Goal: Book appointment/travel/reservation

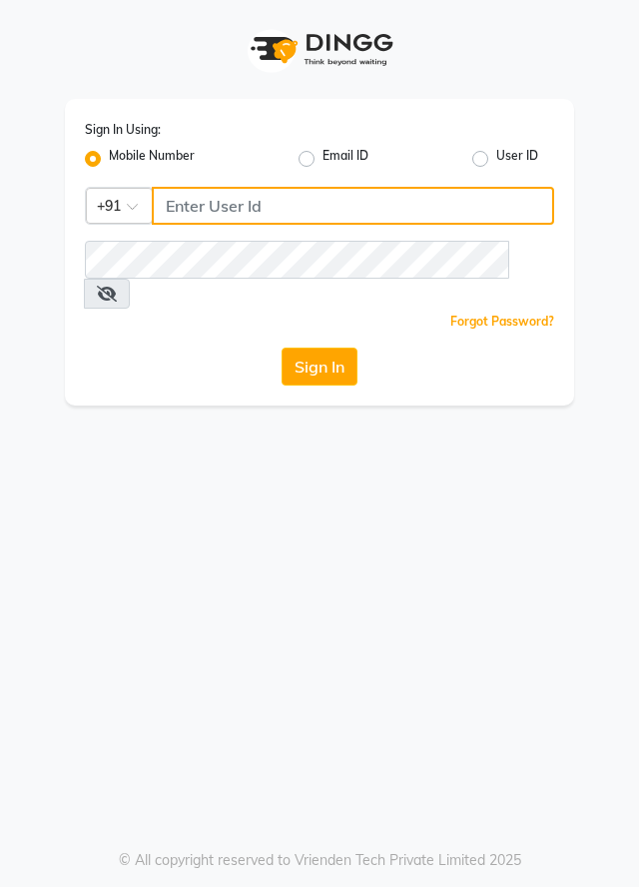
click at [215, 208] on input "Username" at bounding box center [353, 206] width 403 height 38
type input "7895926651"
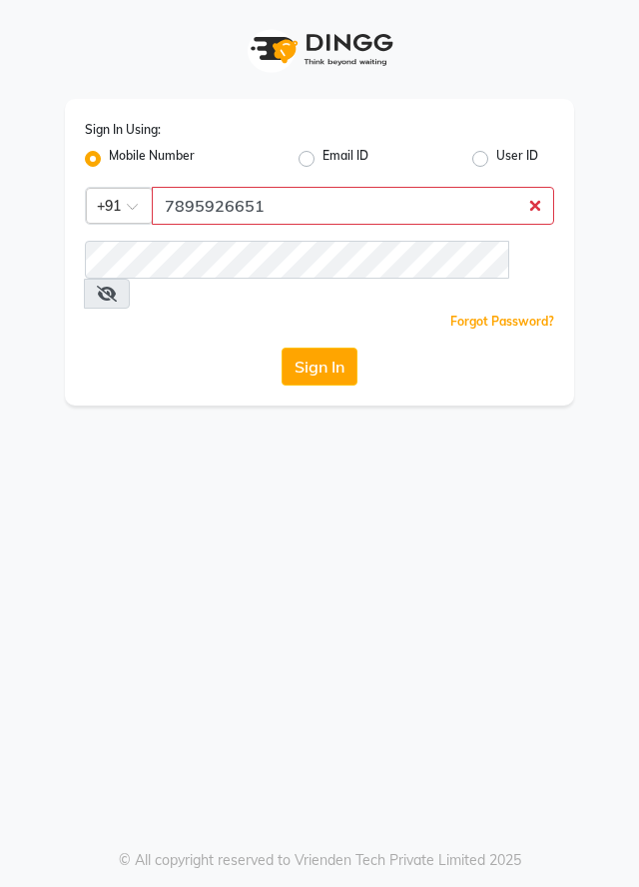
click at [282, 348] on button "Sign In" at bounding box center [320, 367] width 76 height 38
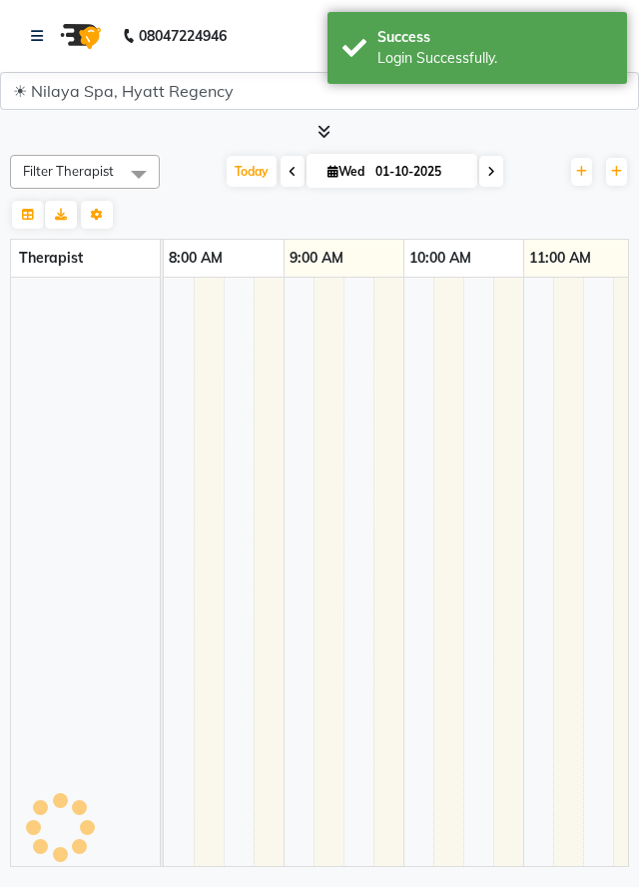
select select "3961"
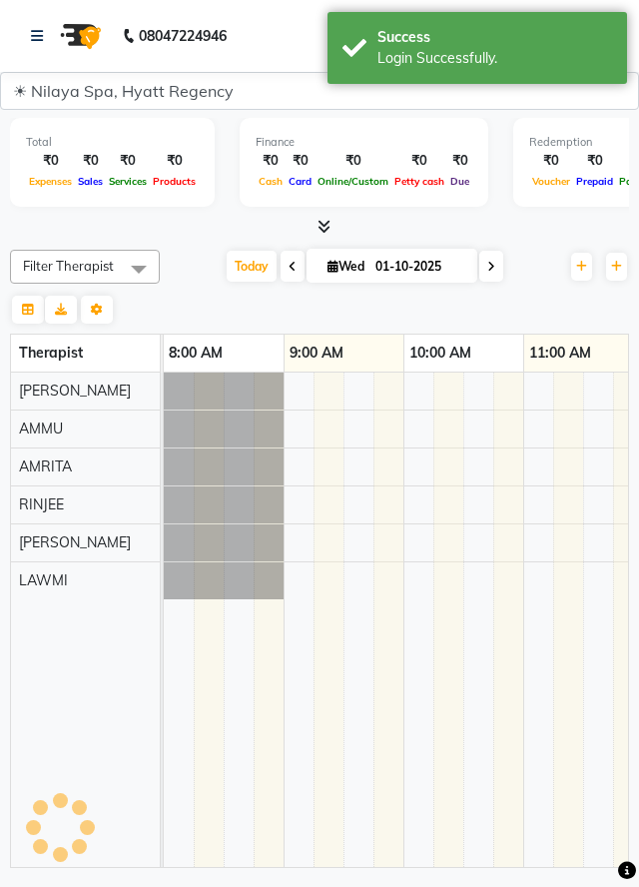
select select "en"
click at [292, 266] on icon at bounding box center [293, 267] width 8 height 12
type input "30-09-2025"
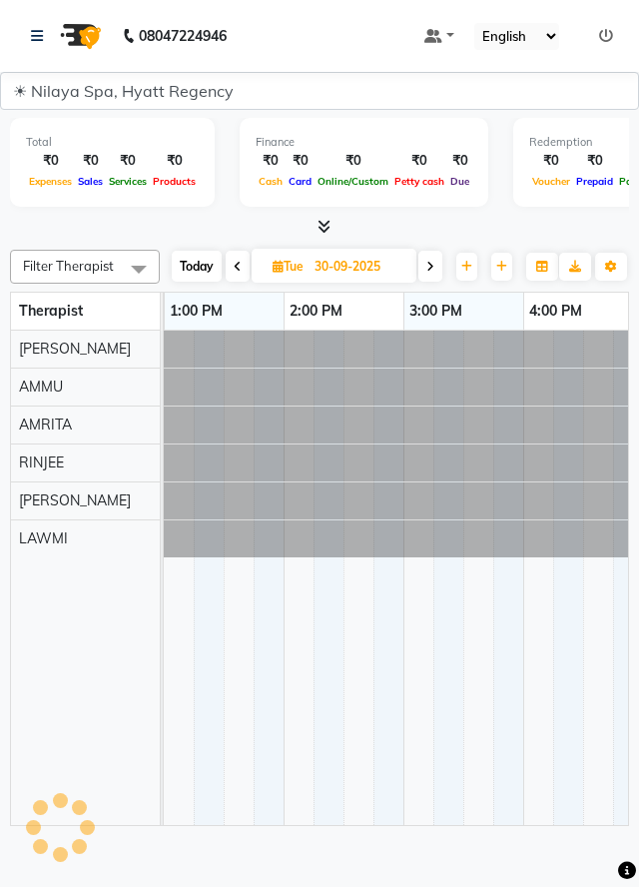
scroll to position [0, 599]
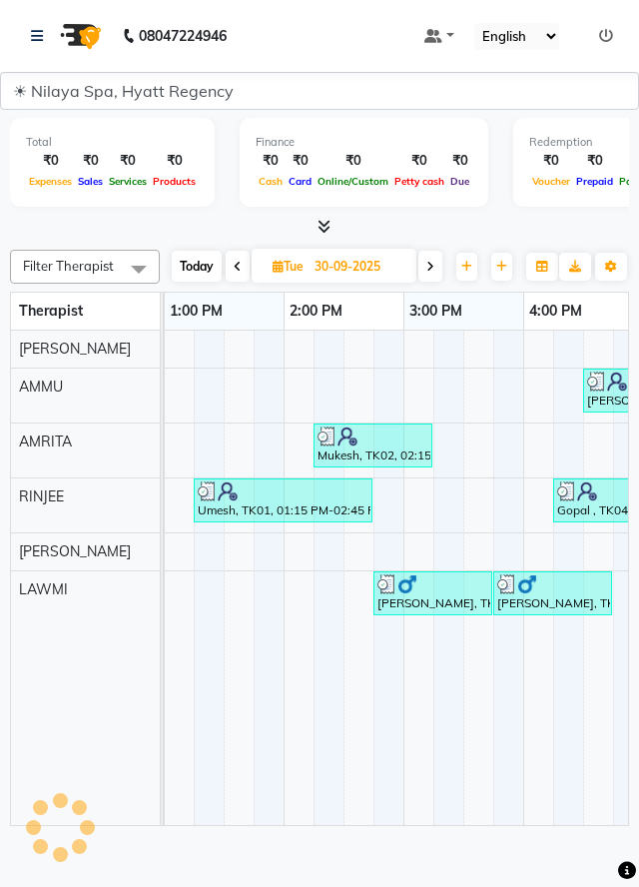
click at [284, 267] on icon at bounding box center [278, 266] width 11 height 13
select select "9"
select select "2025"
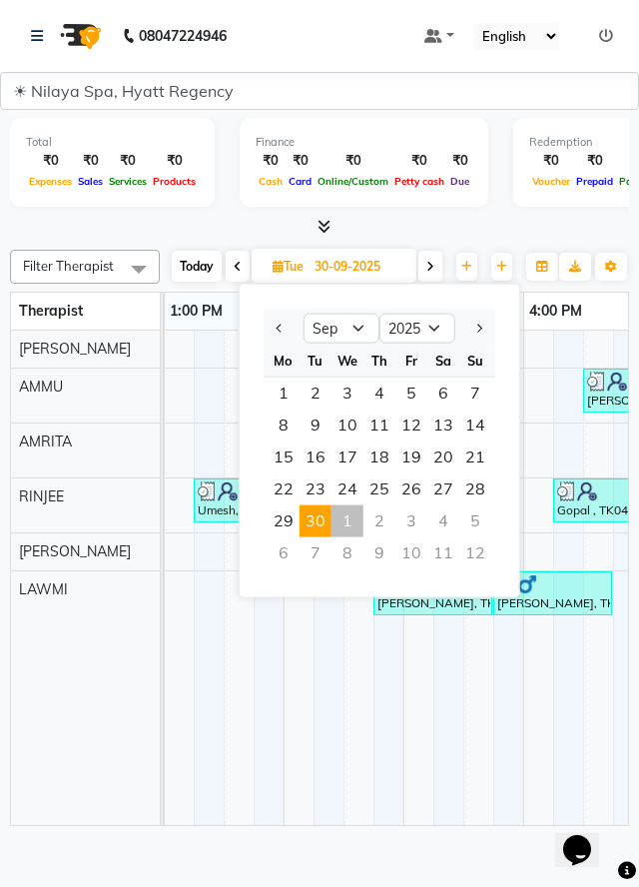
scroll to position [0, 0]
click at [355, 491] on div "Mo Tu We Th Fr Sa Su 1 2 3 4 5 6 7 8 9 10 11 12 13 14 15 16 17 18 19 20 21 22 2…" at bounding box center [380, 459] width 232 height 229
click at [322, 527] on div "Mo Tu We Th Fr Sa Su 1 2 3 4 5 6 7 8 9 10 11 12 13 14 15 16 17 18 19 20 21 22 2…" at bounding box center [380, 459] width 232 height 229
click at [506, 791] on td at bounding box center [508, 578] width 30 height 494
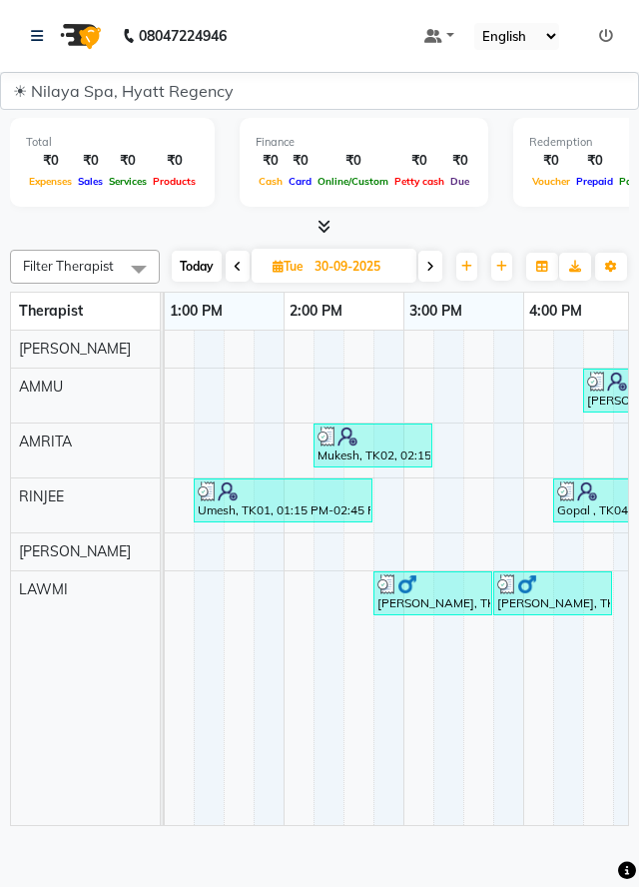
click at [242, 266] on icon at bounding box center [238, 267] width 8 height 12
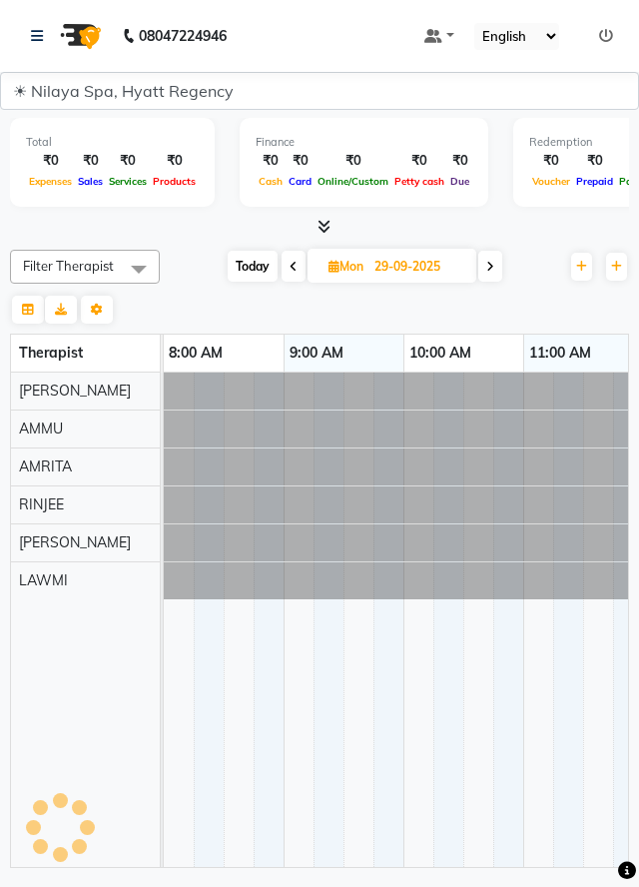
click at [295, 267] on icon at bounding box center [294, 267] width 8 height 12
click at [294, 266] on icon at bounding box center [295, 267] width 8 height 12
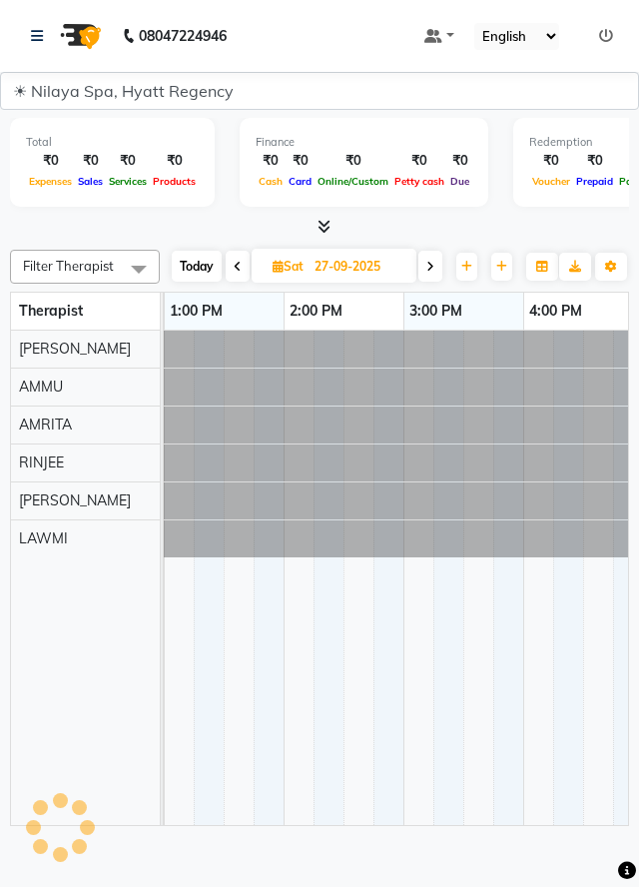
scroll to position [0, 599]
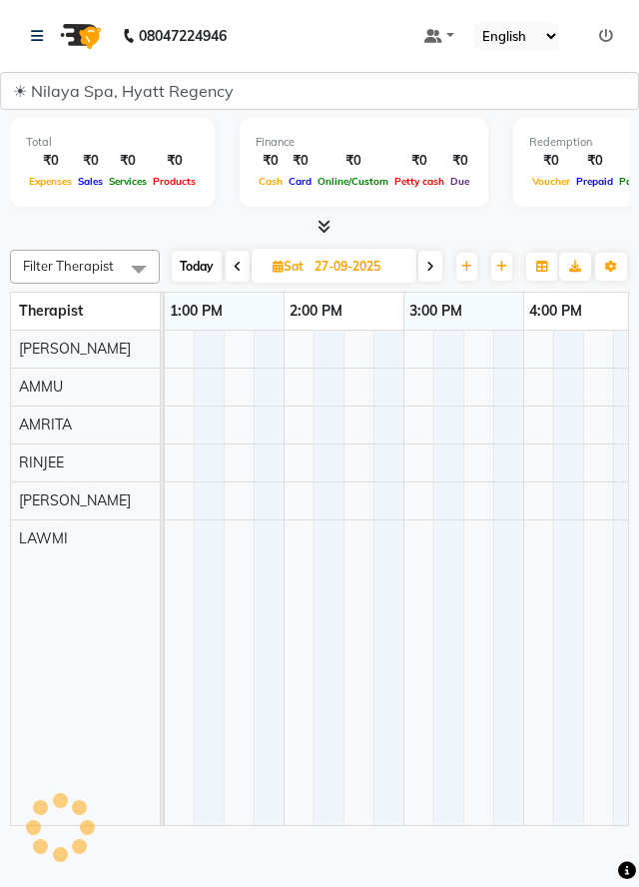
click at [250, 273] on span at bounding box center [238, 266] width 24 height 31
type input "26-09-2025"
click at [294, 268] on span "Sat" at bounding box center [288, 266] width 41 height 15
select select "9"
select select "2025"
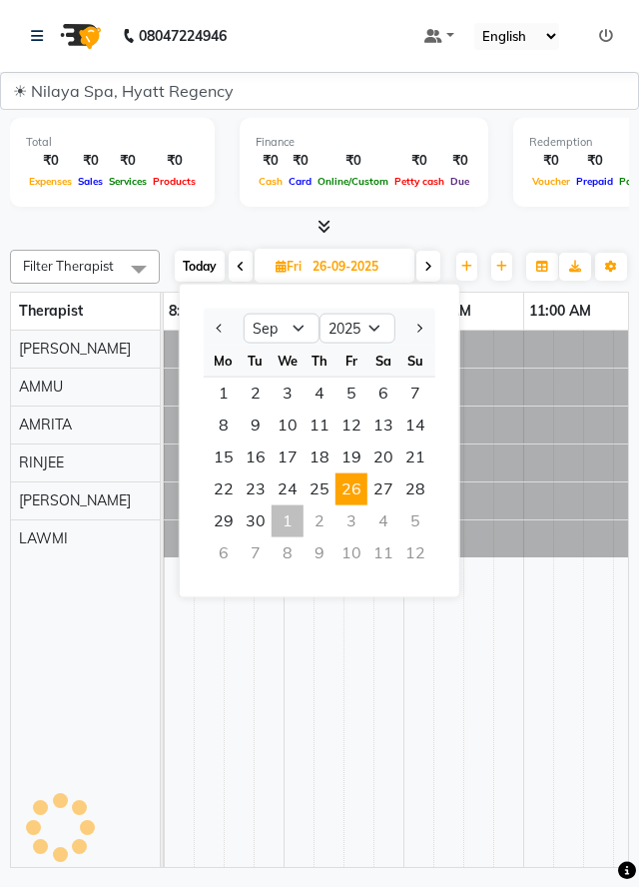
scroll to position [0, 0]
click at [305, 266] on span "Fri" at bounding box center [289, 266] width 36 height 15
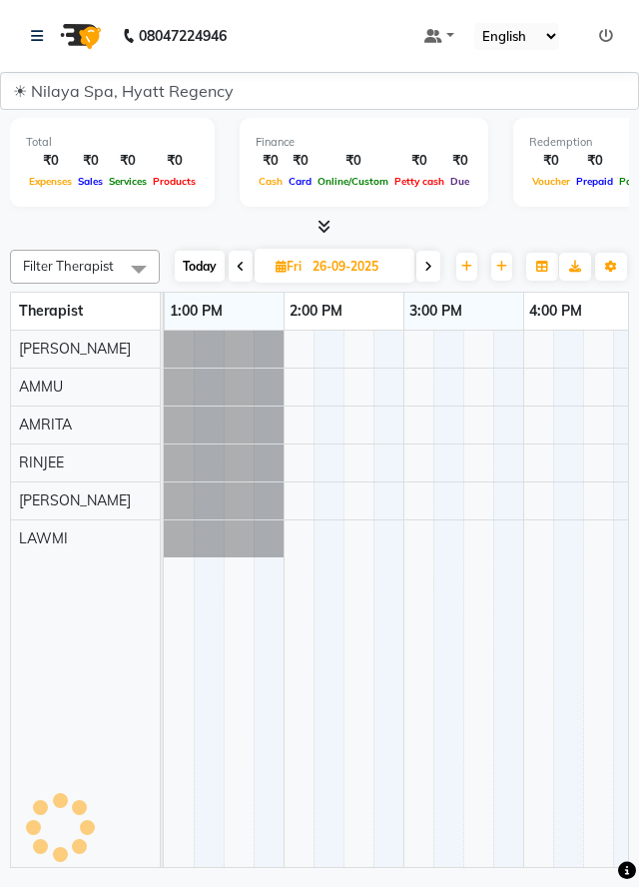
scroll to position [0, 599]
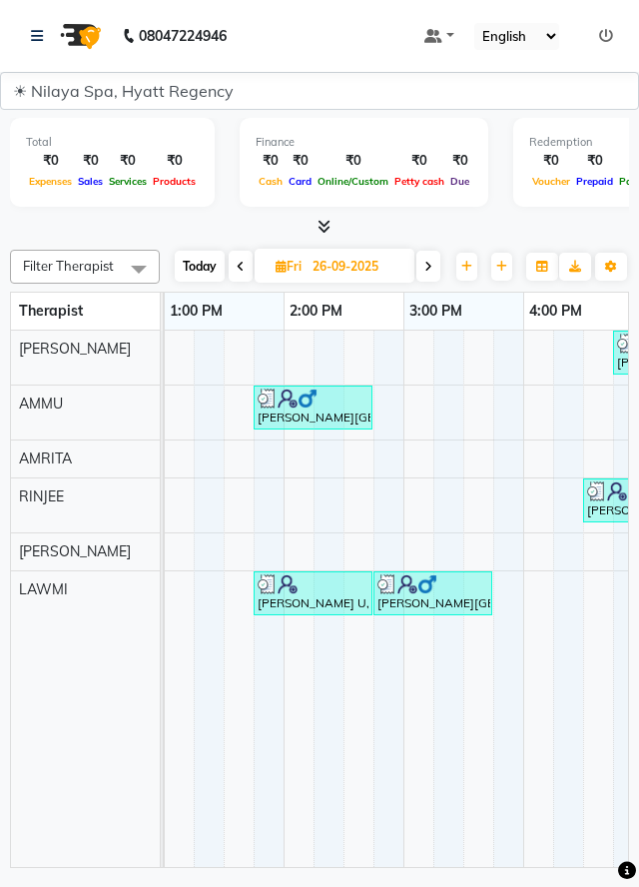
click at [240, 276] on span at bounding box center [241, 266] width 24 height 31
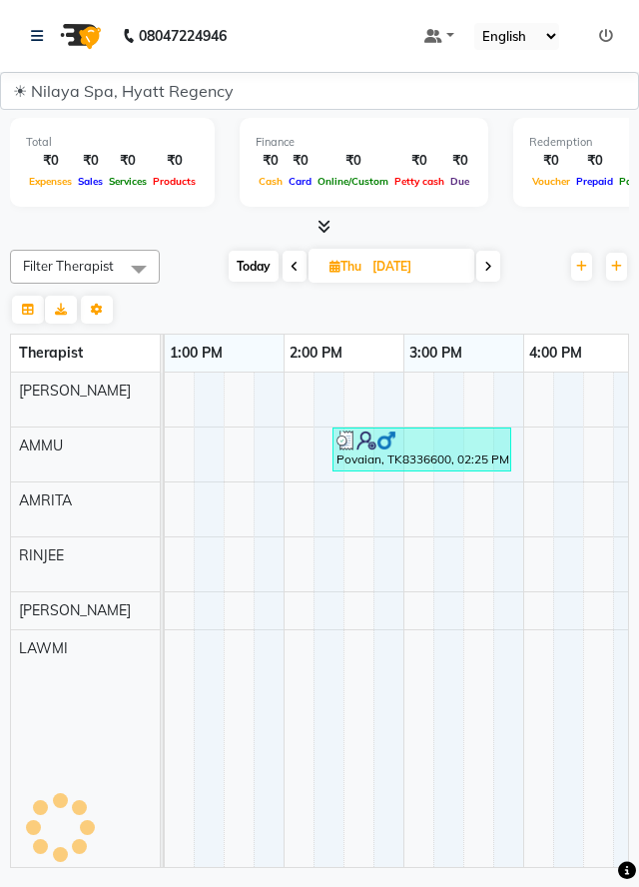
click at [286, 272] on span at bounding box center [295, 266] width 24 height 31
type input "[DATE]"
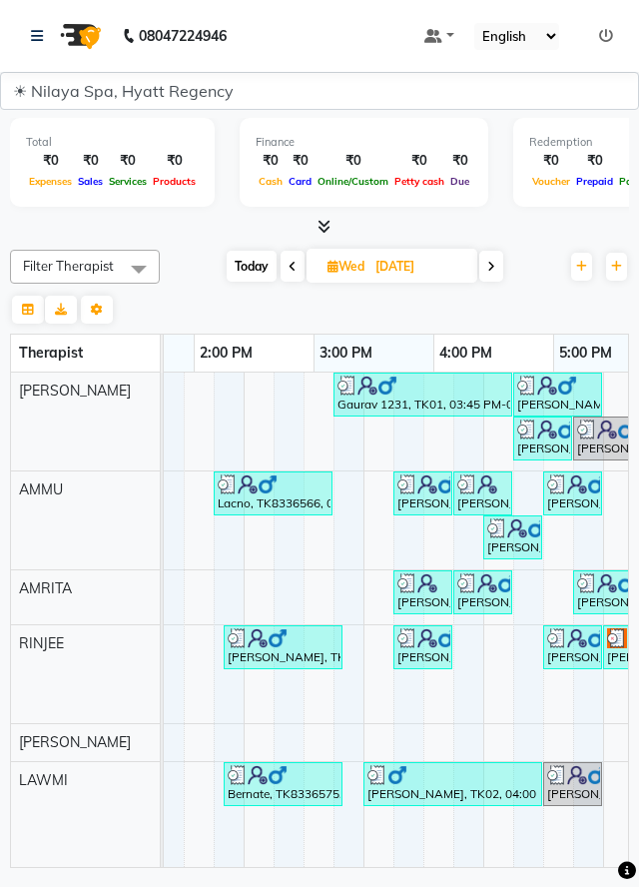
scroll to position [0, 0]
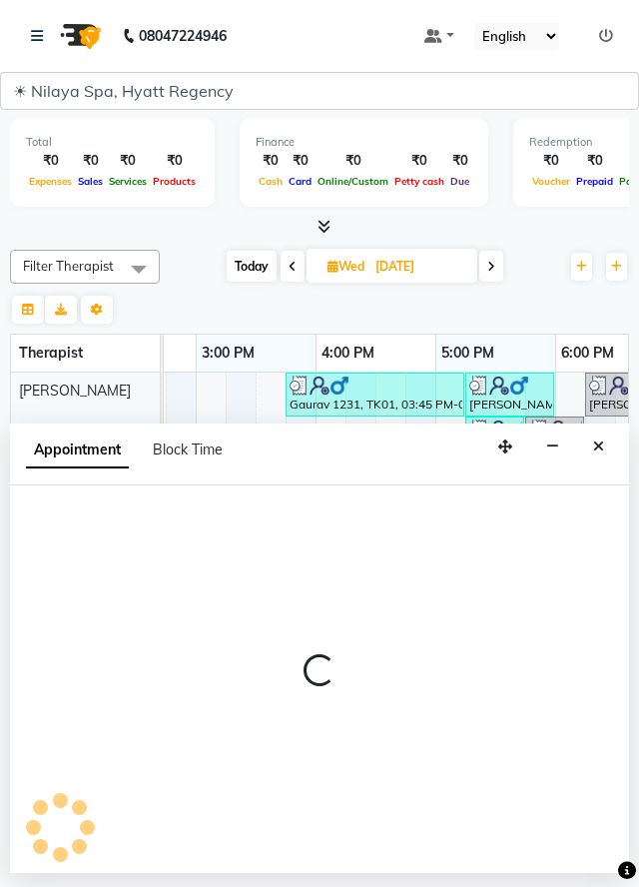
select select "92717"
select select "tentative"
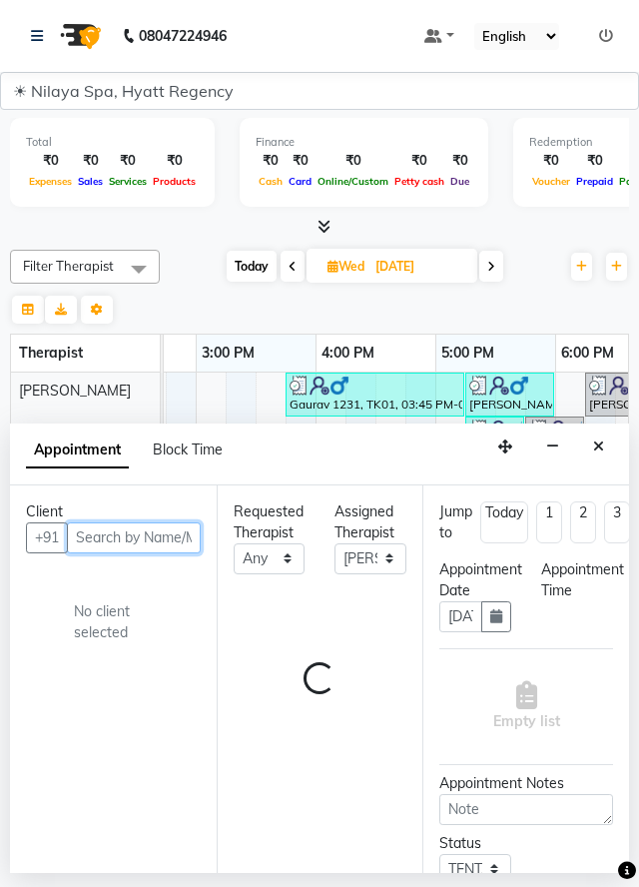
select select "1065"
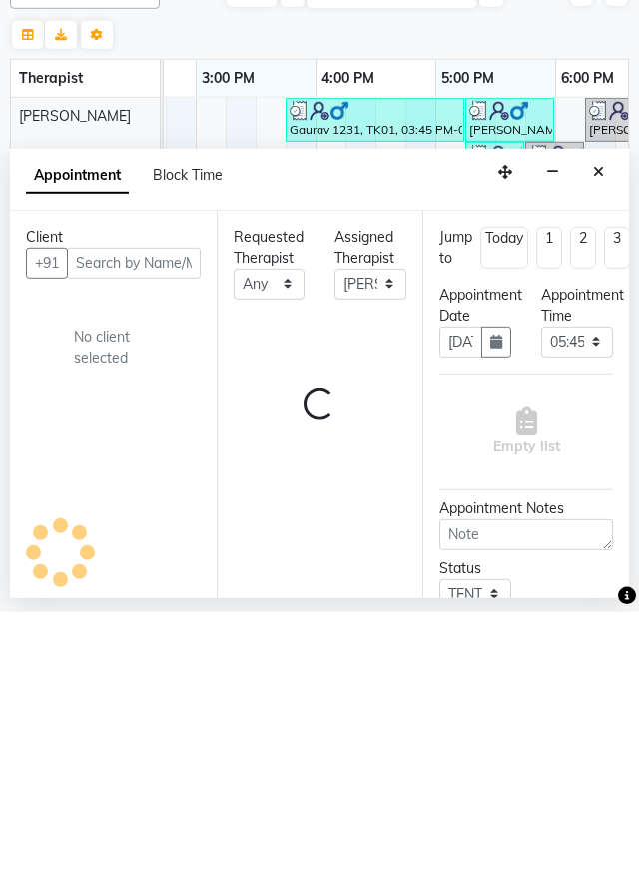
click at [591, 451] on button "Close" at bounding box center [598, 446] width 29 height 31
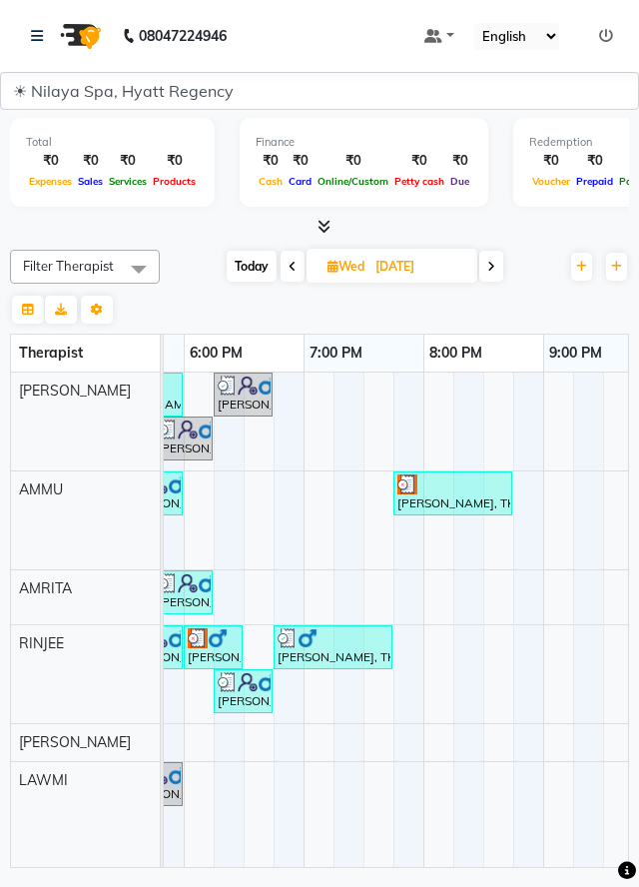
scroll to position [0, 1178]
select select "92718"
select select "tentative"
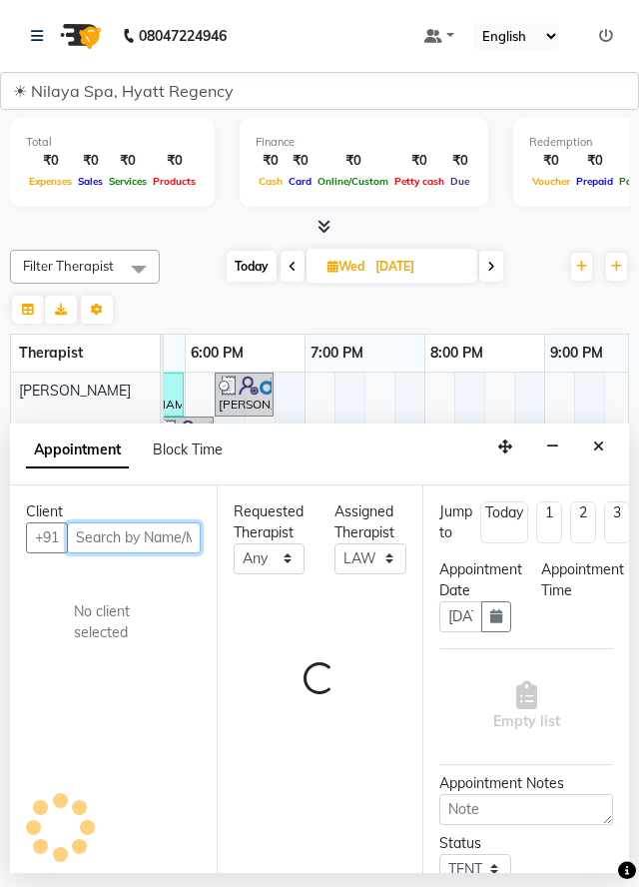
select select "1125"
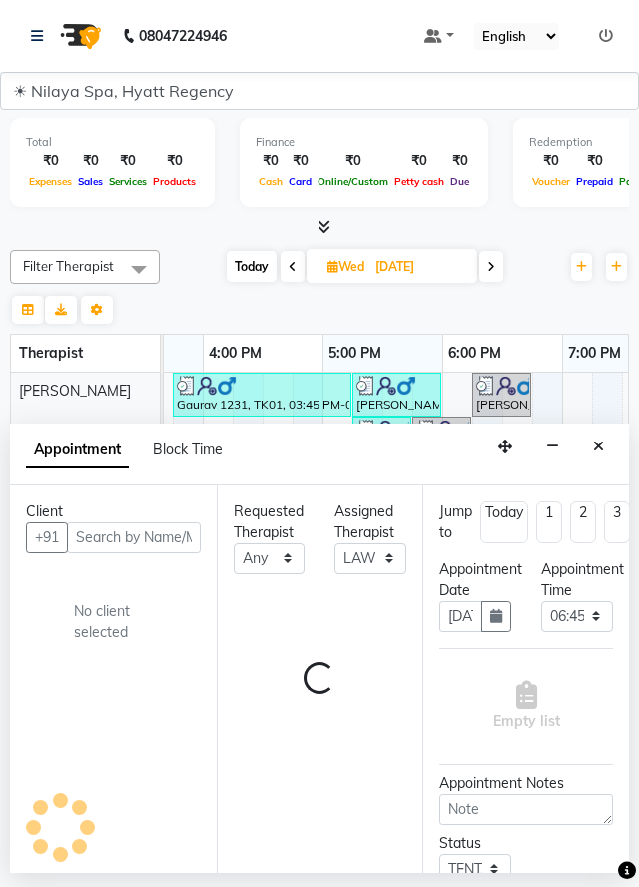
click at [610, 553] on div "Jump to [DATE] 1 2 3 4 5 6 7 8 Weeks" at bounding box center [526, 530] width 204 height 58
click at [592, 443] on button "Close" at bounding box center [598, 446] width 29 height 31
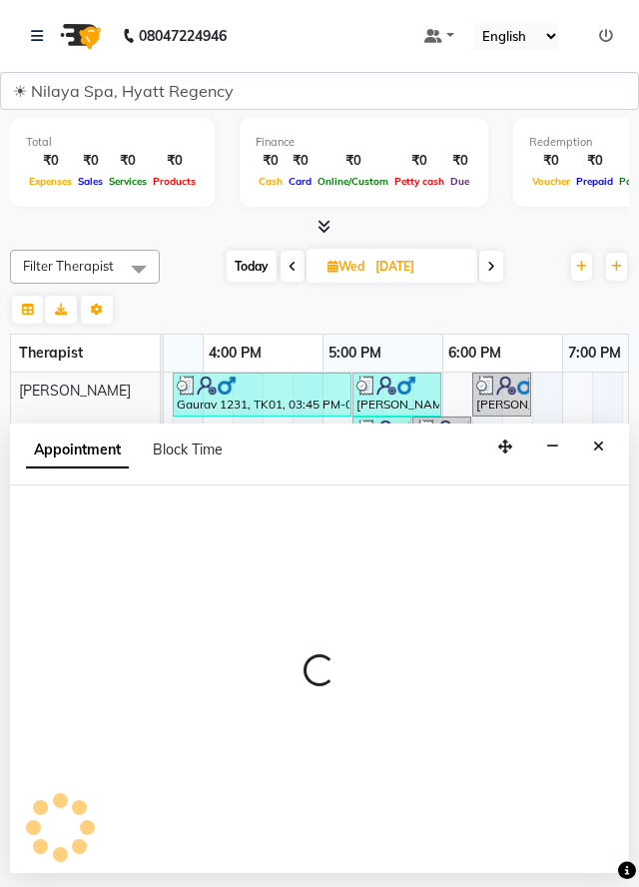
scroll to position [0, 714]
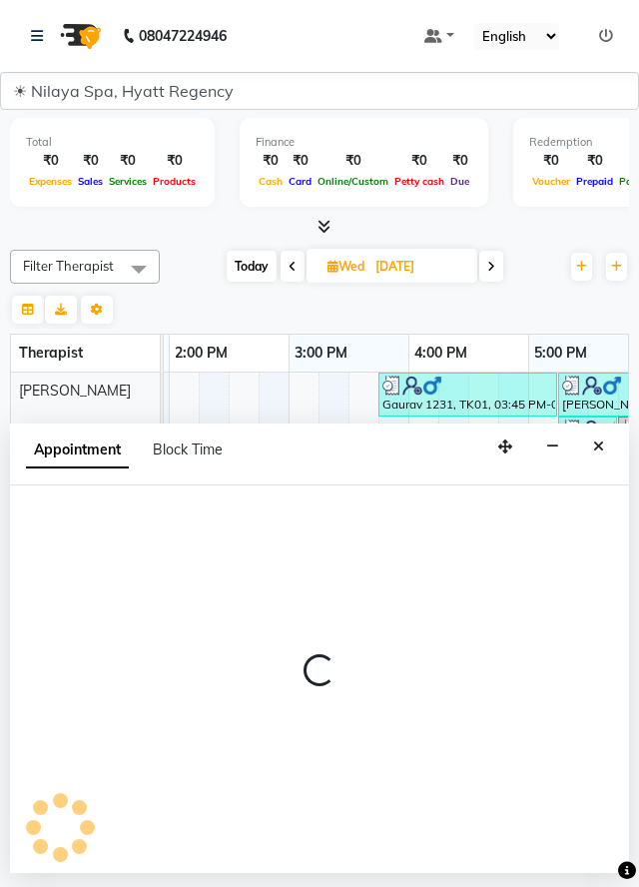
select select "92717"
select select "1020"
select select "tentative"
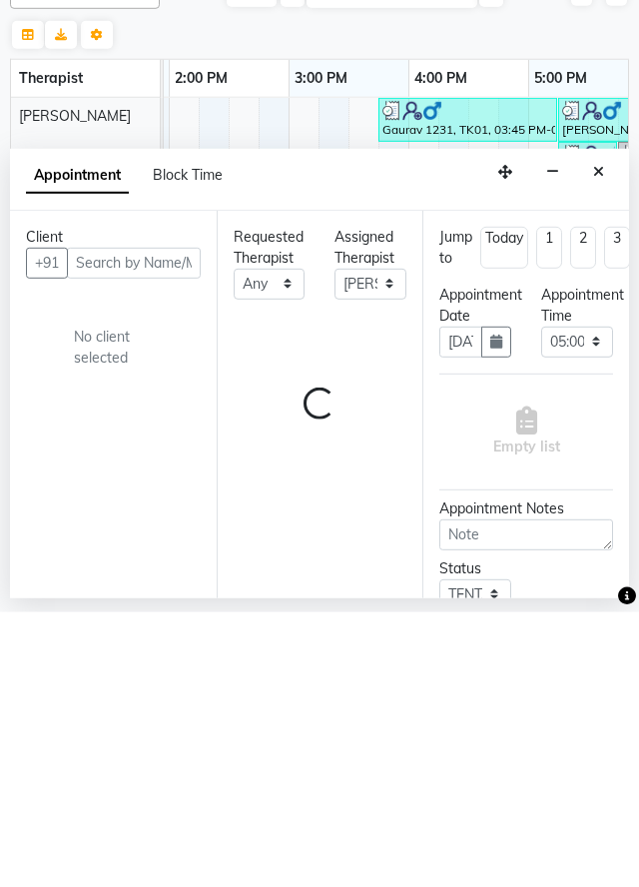
click at [594, 448] on icon "Close" at bounding box center [598, 446] width 11 height 14
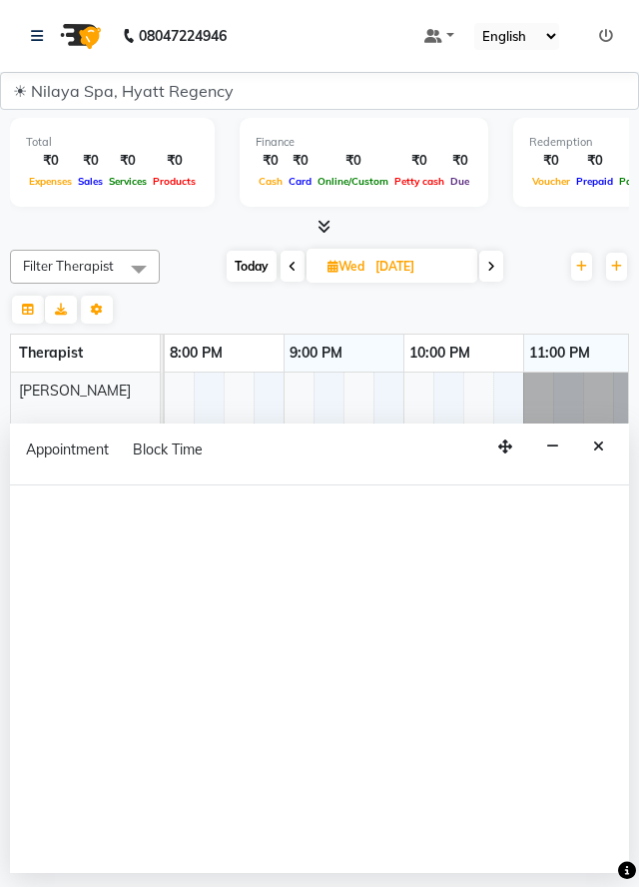
scroll to position [0, 1218]
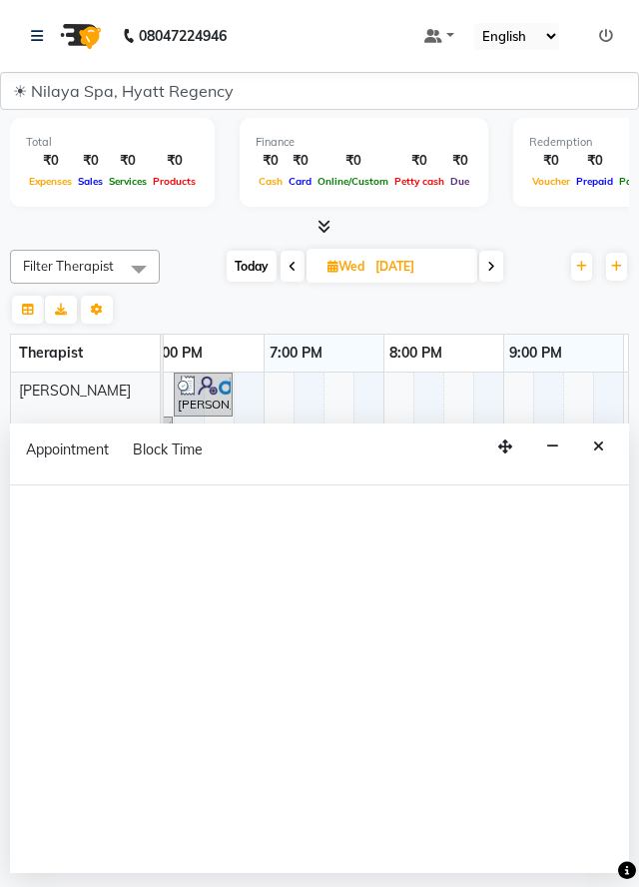
select select "92718"
select select "tentative"
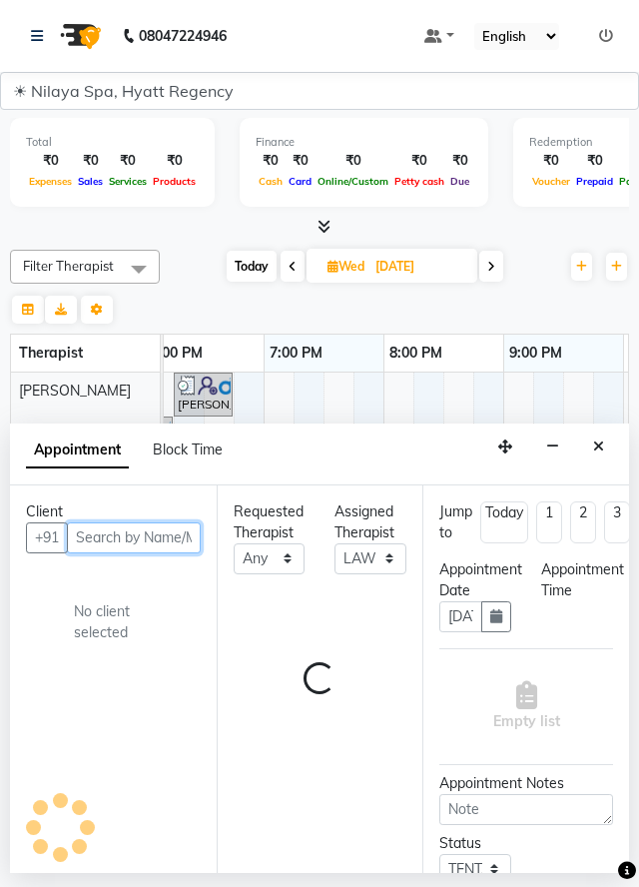
select select "1260"
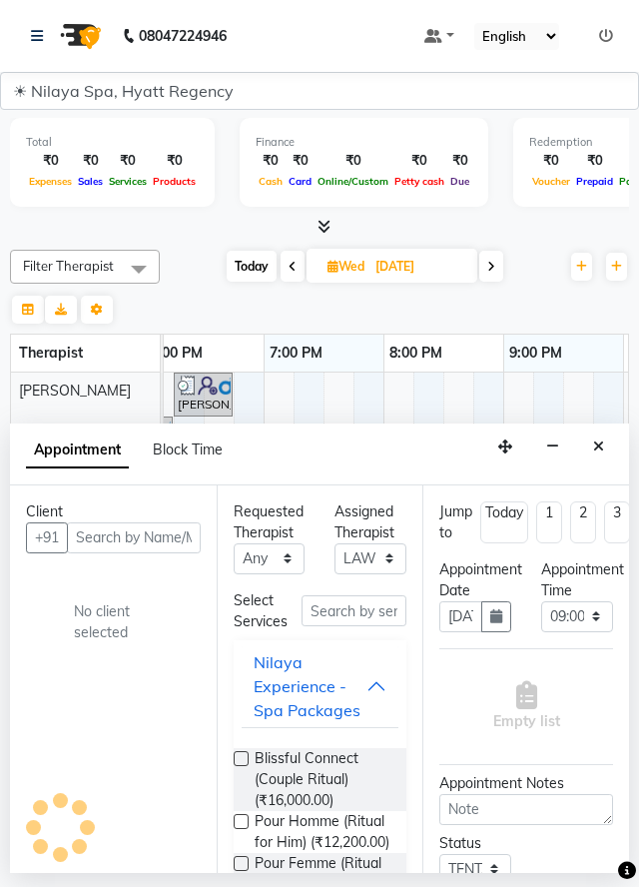
click at [591, 443] on button "Close" at bounding box center [598, 446] width 29 height 31
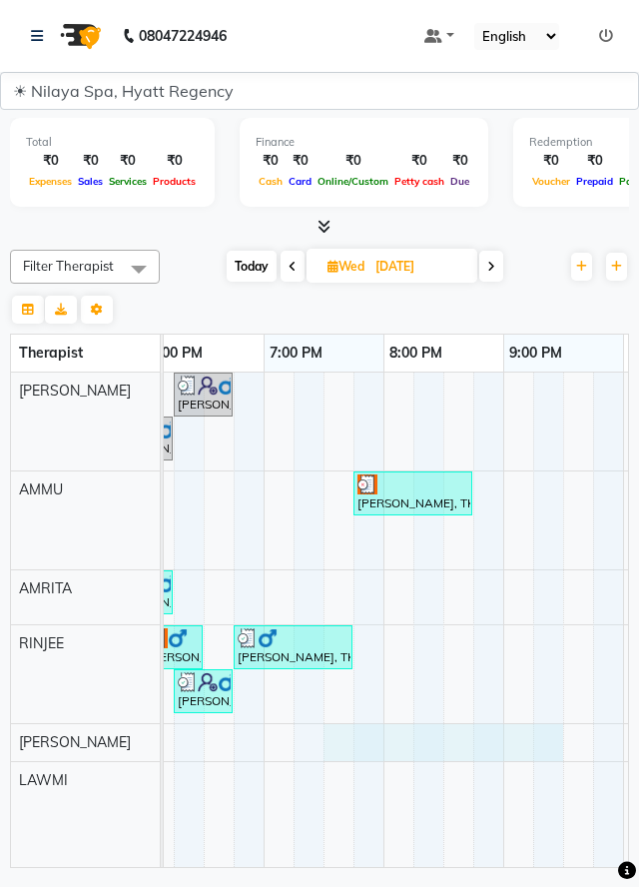
select select "92717"
select select "tentative"
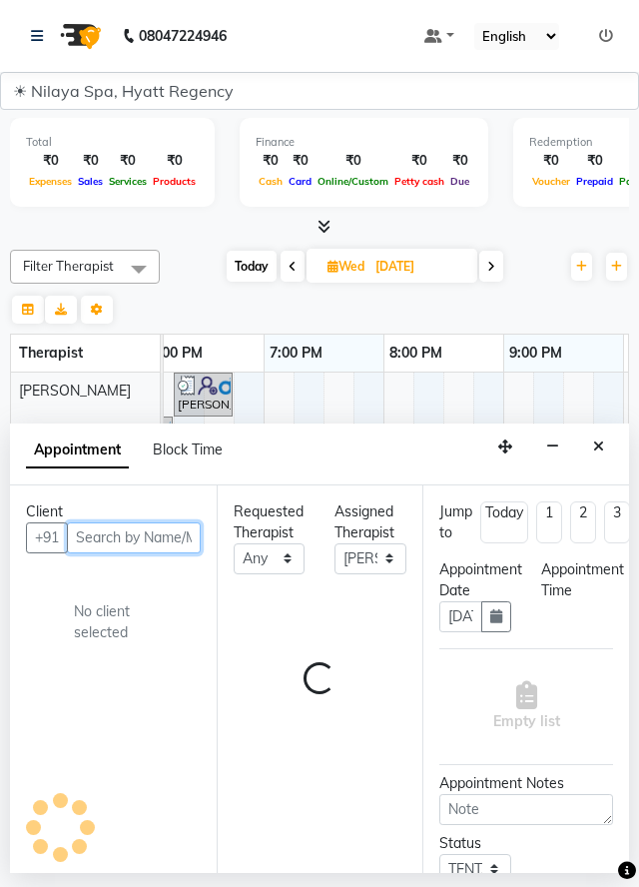
select select "1170"
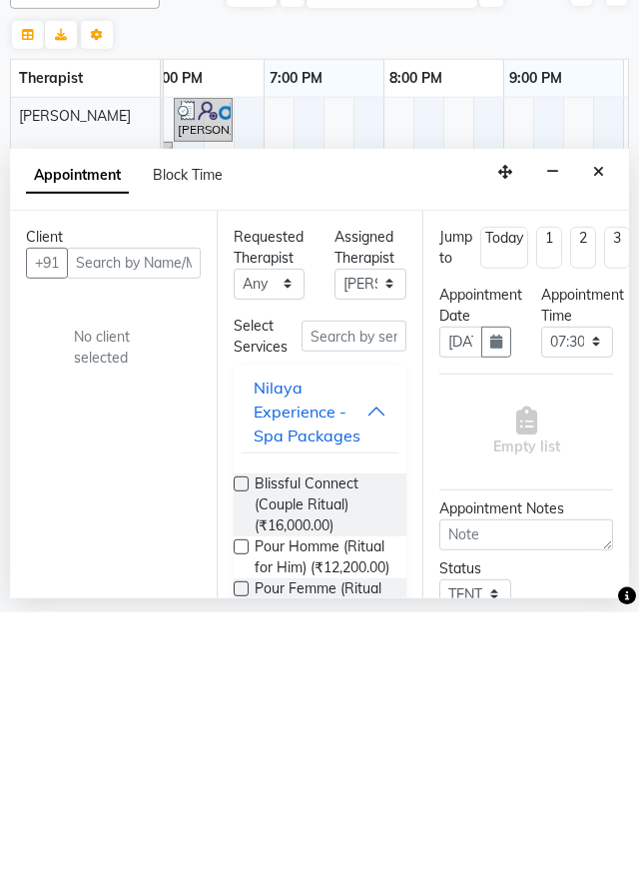
click at [606, 475] on div "Appointment Block Time" at bounding box center [319, 454] width 619 height 62
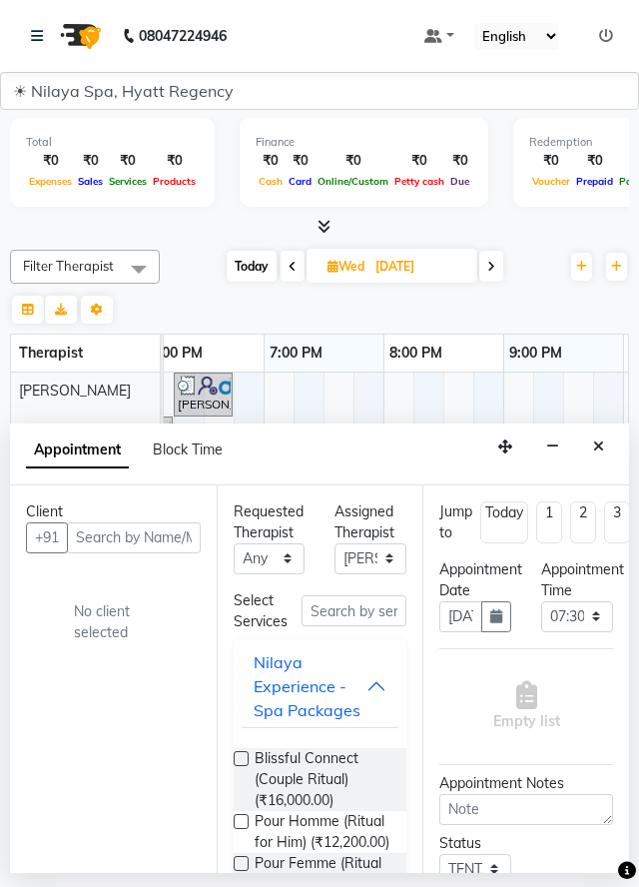
click at [598, 167] on div "₹0" at bounding box center [594, 161] width 43 height 20
click at [591, 454] on button "Close" at bounding box center [598, 446] width 29 height 31
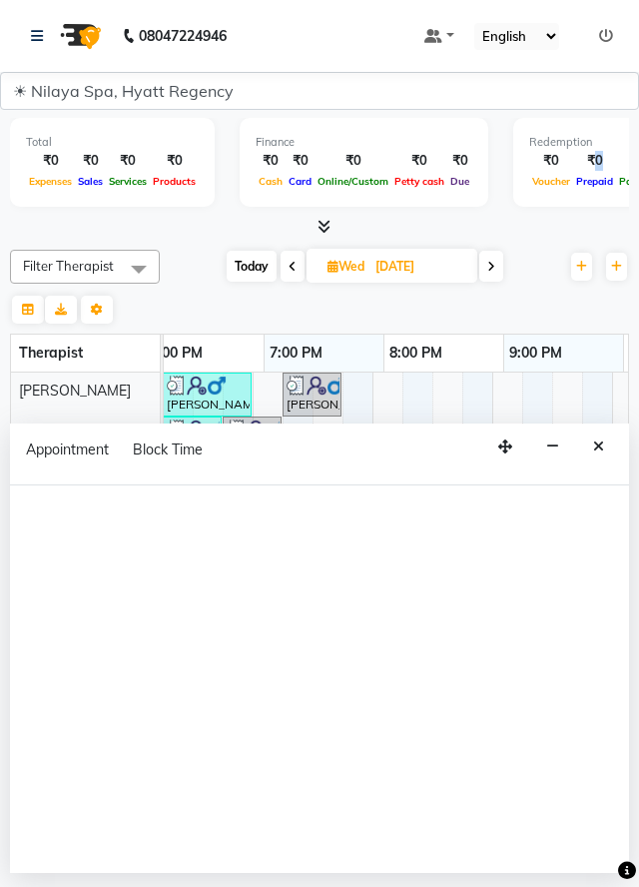
scroll to position [0, 1110]
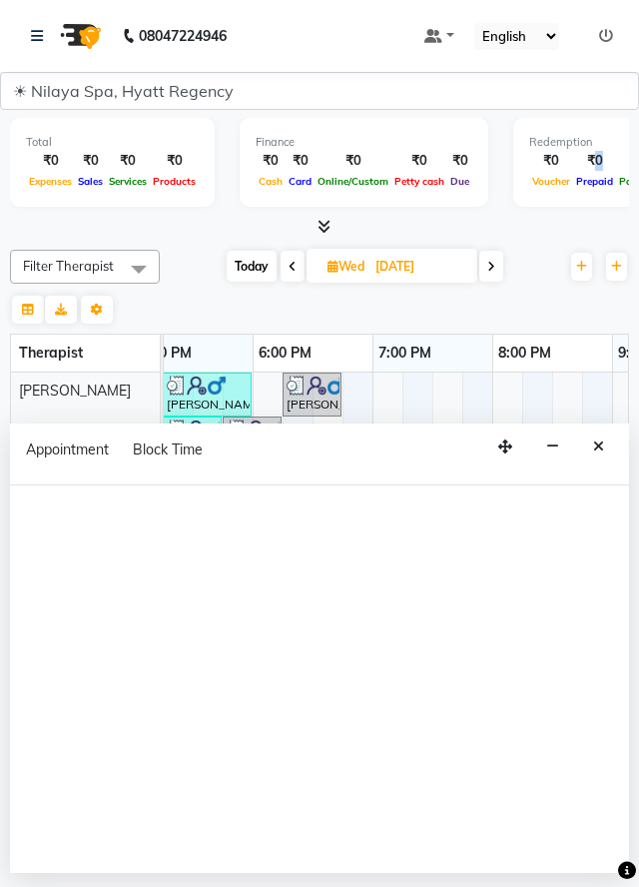
select select "92713"
select select "tentative"
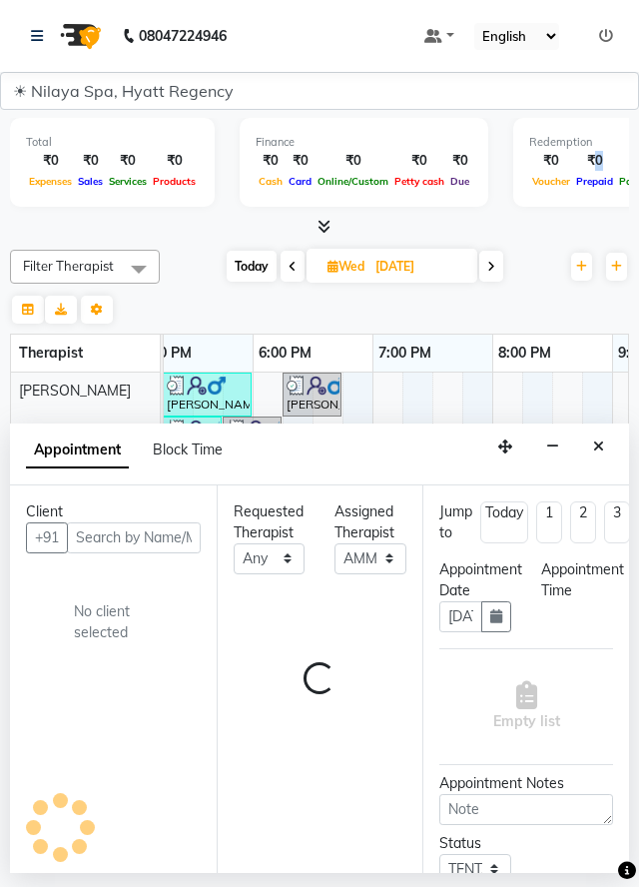
select select "1215"
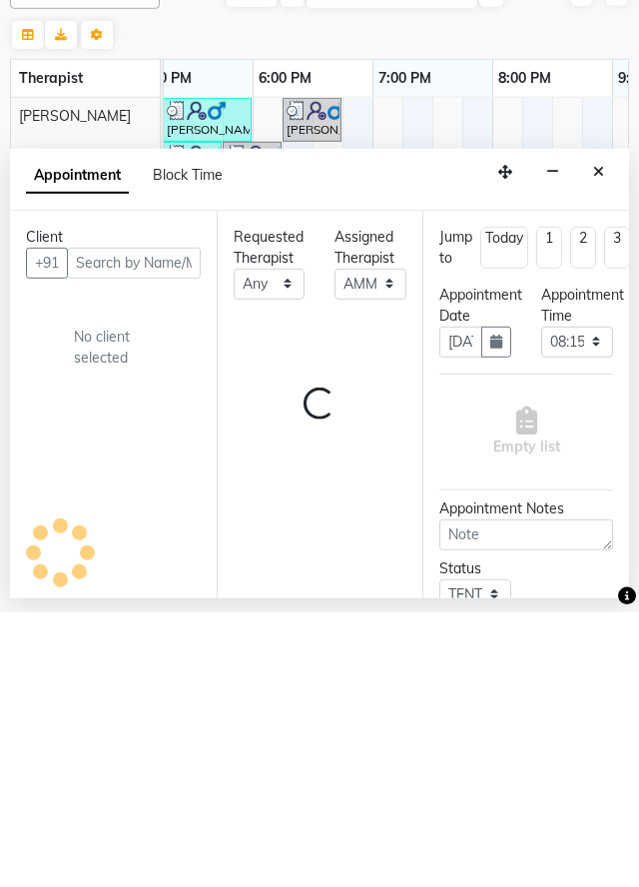
click at [592, 458] on button "Close" at bounding box center [598, 446] width 29 height 31
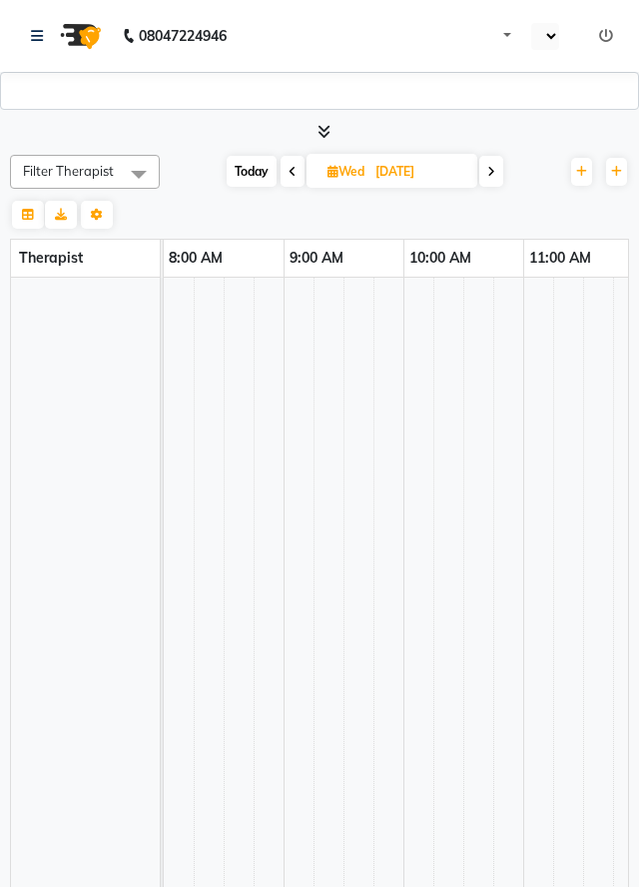
select select "3961"
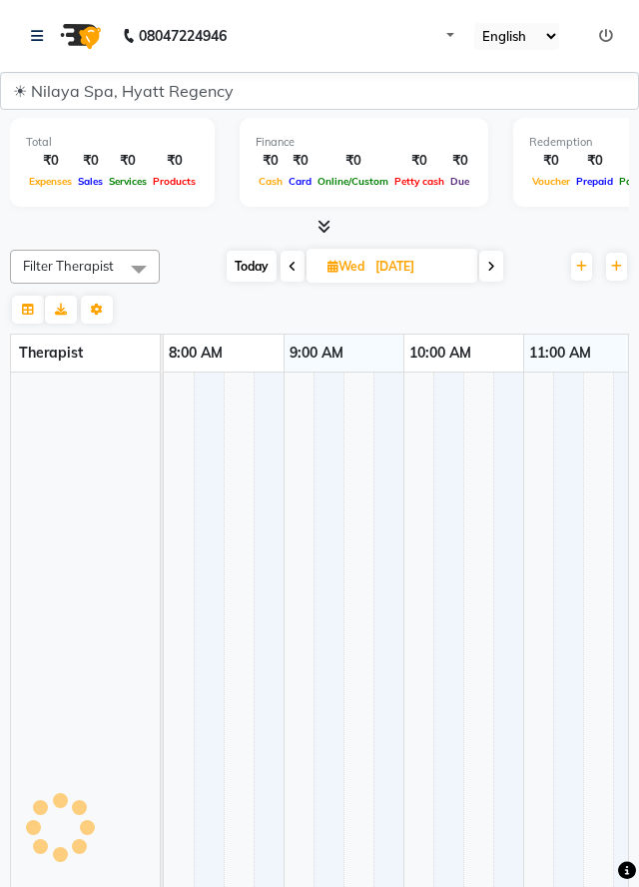
select select "en"
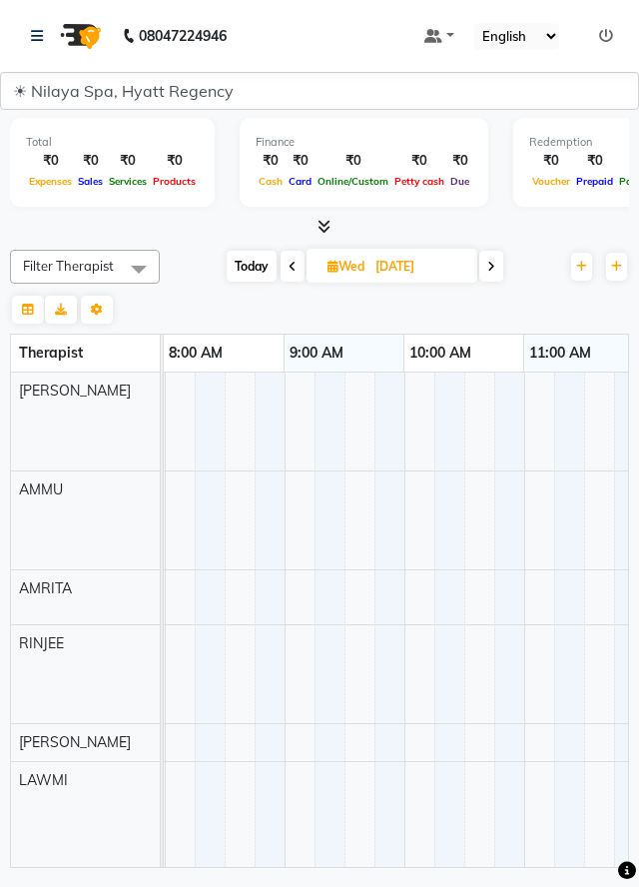
scroll to position [0, 239]
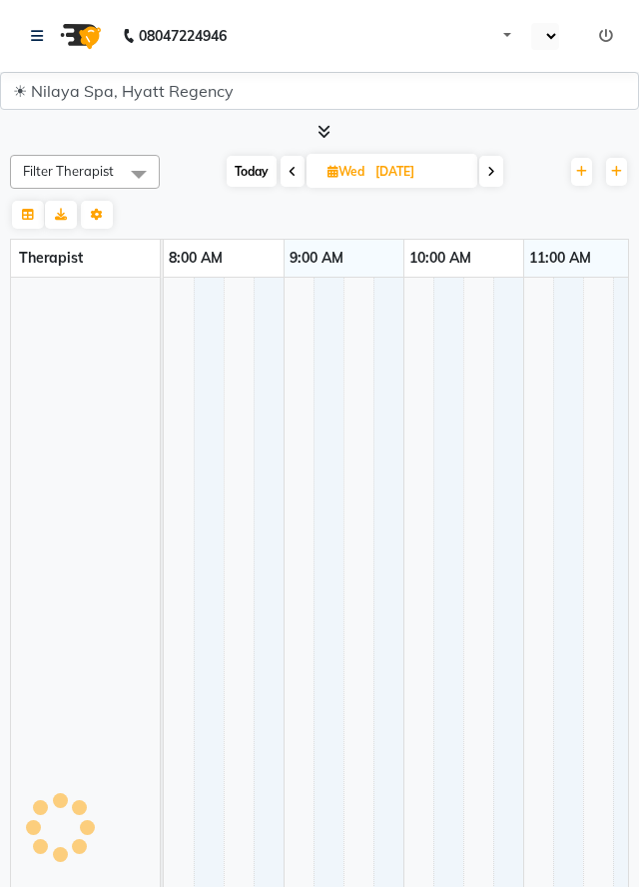
select select "3961"
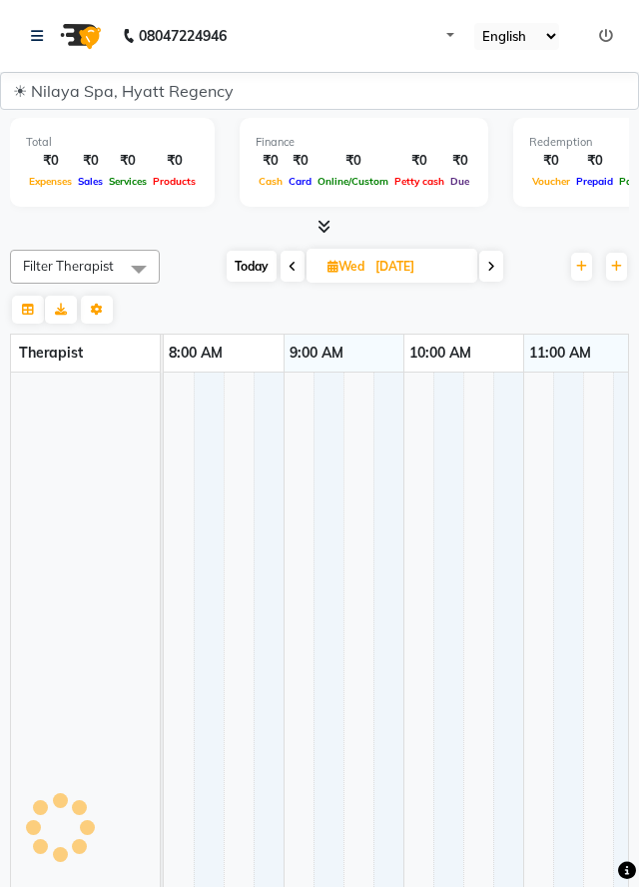
select select "en"
